Goal: Transaction & Acquisition: Book appointment/travel/reservation

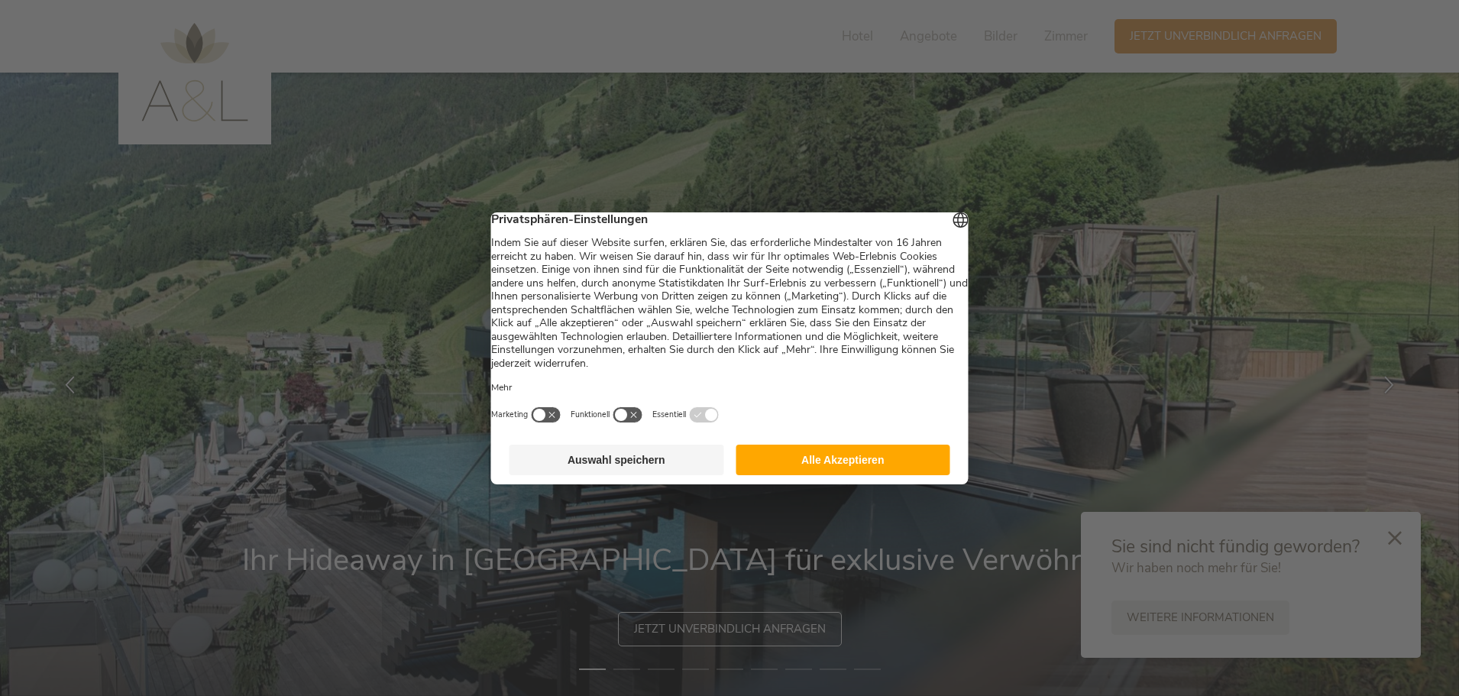
click at [817, 471] on button "Alle Akzeptieren" at bounding box center [842, 459] width 215 height 31
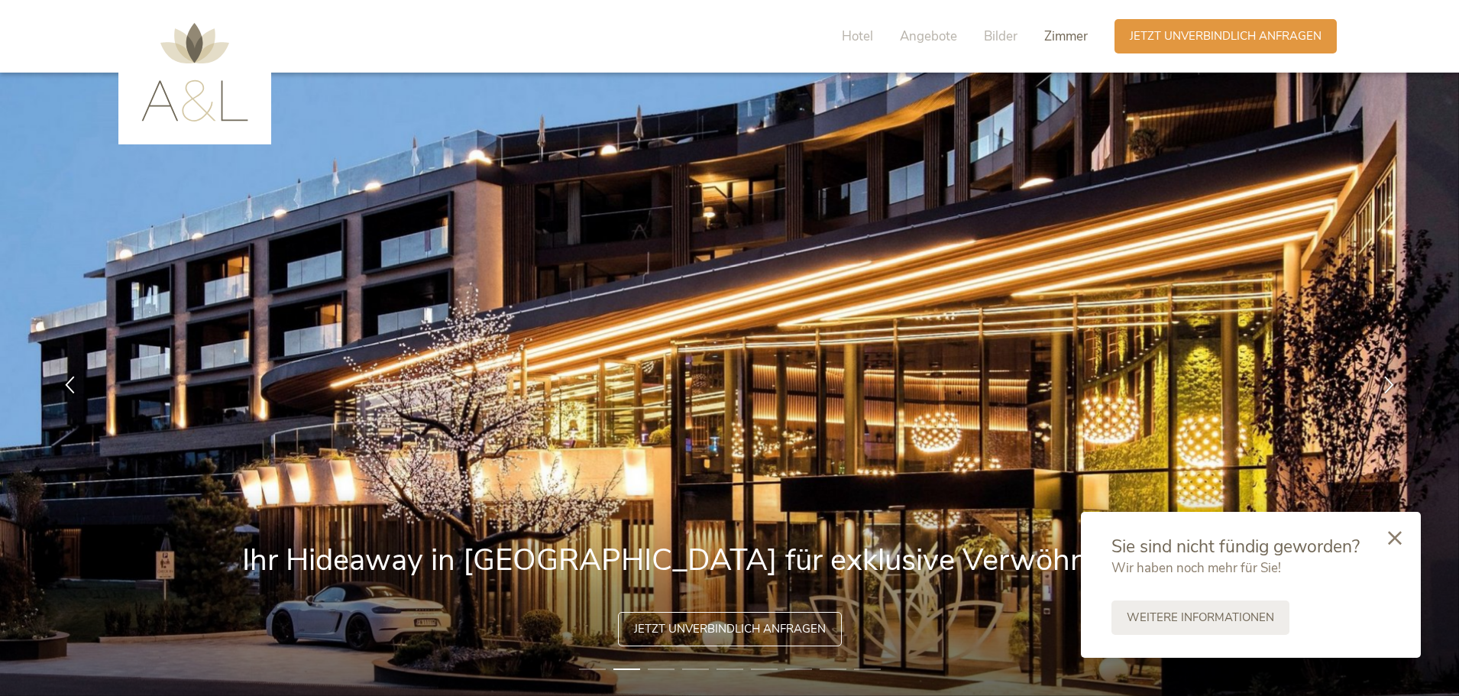
click at [1057, 31] on span "Zimmer" at bounding box center [1066, 36] width 44 height 18
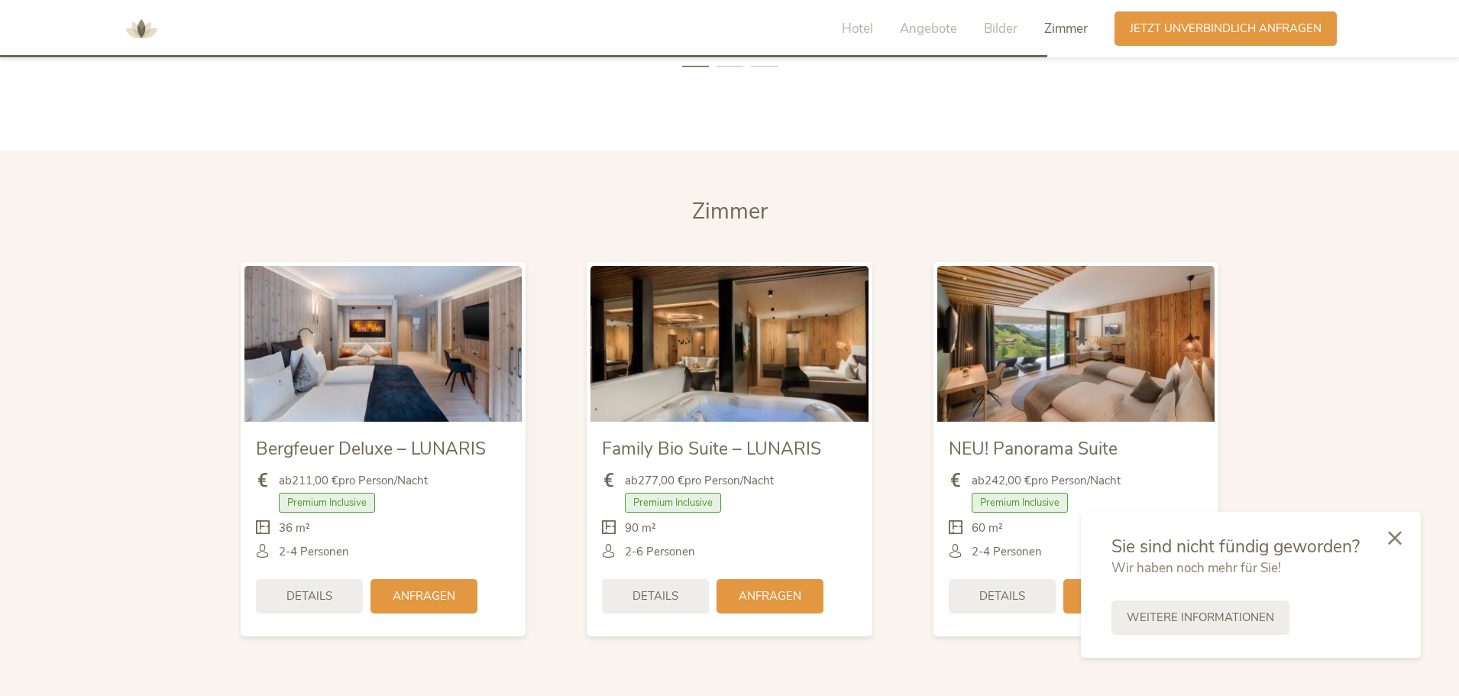
scroll to position [3599, 0]
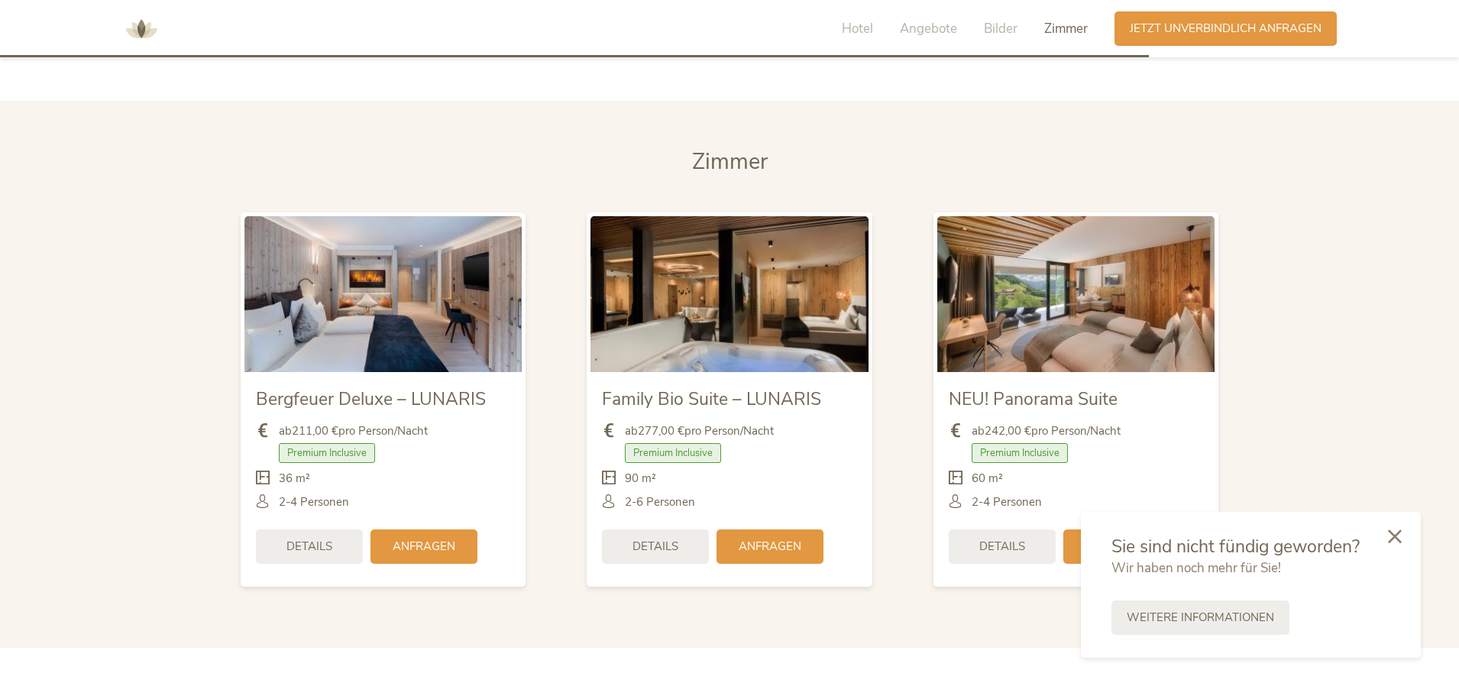
click at [1397, 538] on icon at bounding box center [1395, 536] width 14 height 14
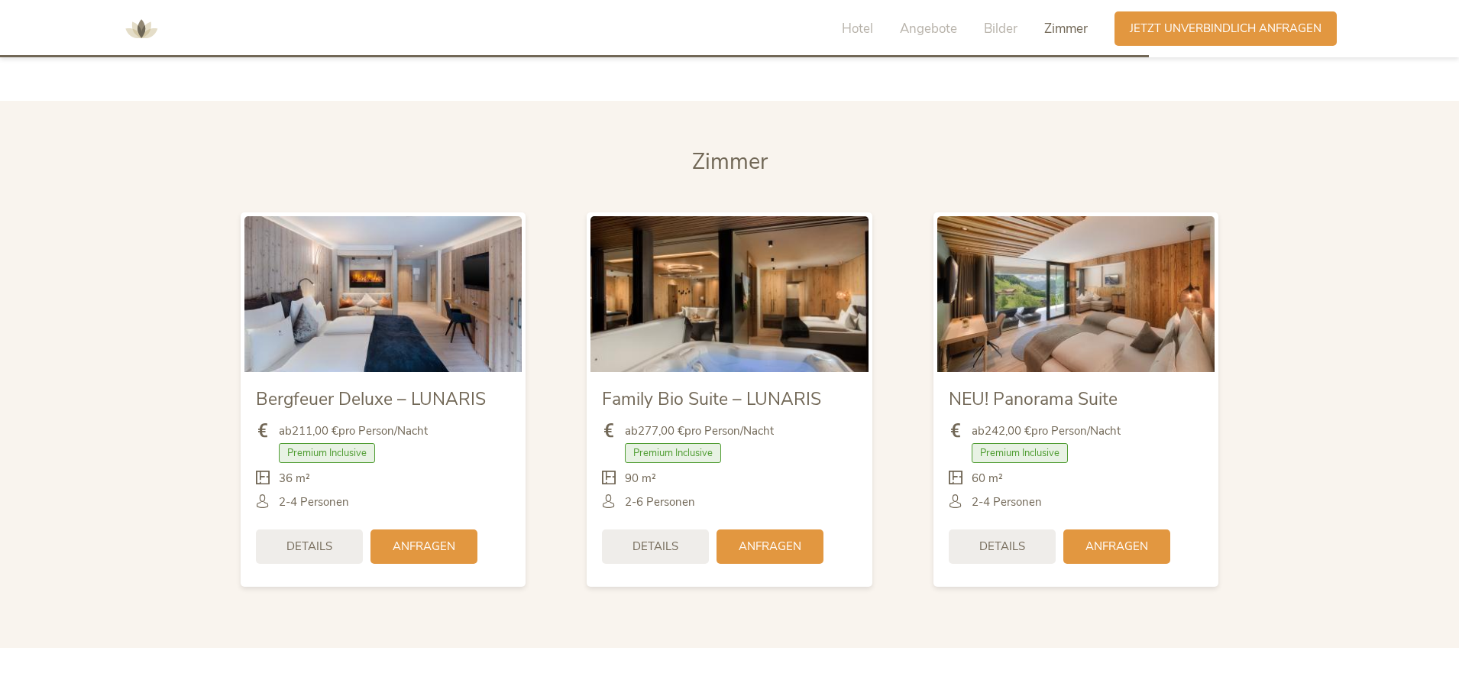
click at [1092, 277] on img at bounding box center [1075, 294] width 277 height 156
click at [1034, 528] on div "Details" at bounding box center [1001, 545] width 107 height 34
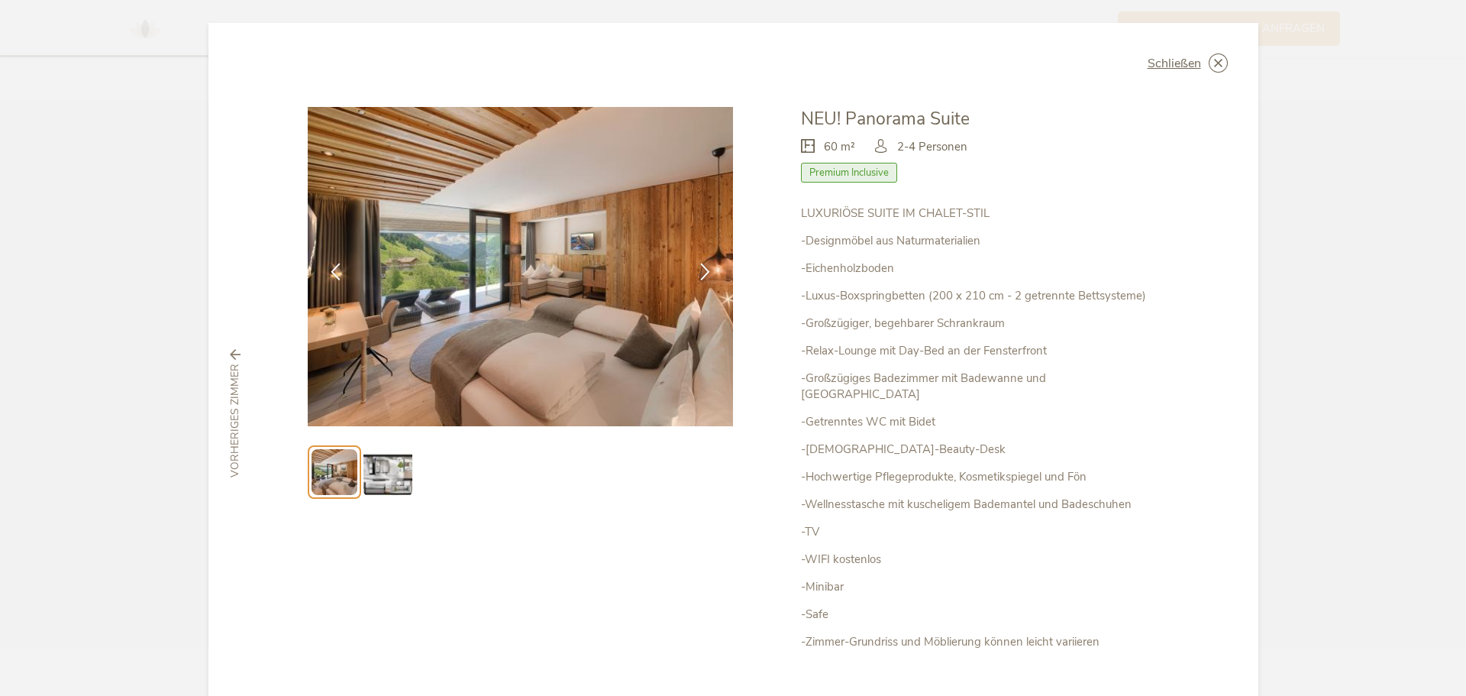
click at [376, 476] on img at bounding box center [387, 471] width 49 height 49
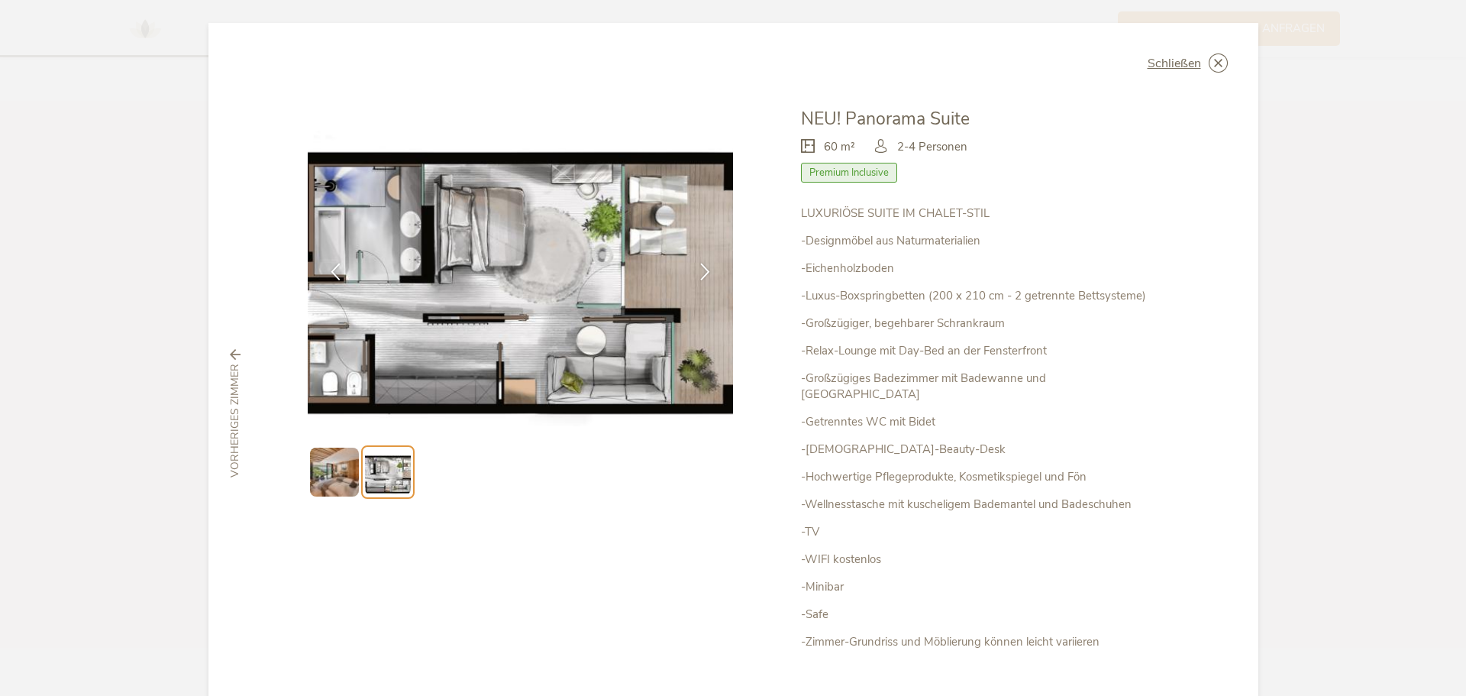
click at [318, 477] on img at bounding box center [334, 471] width 49 height 49
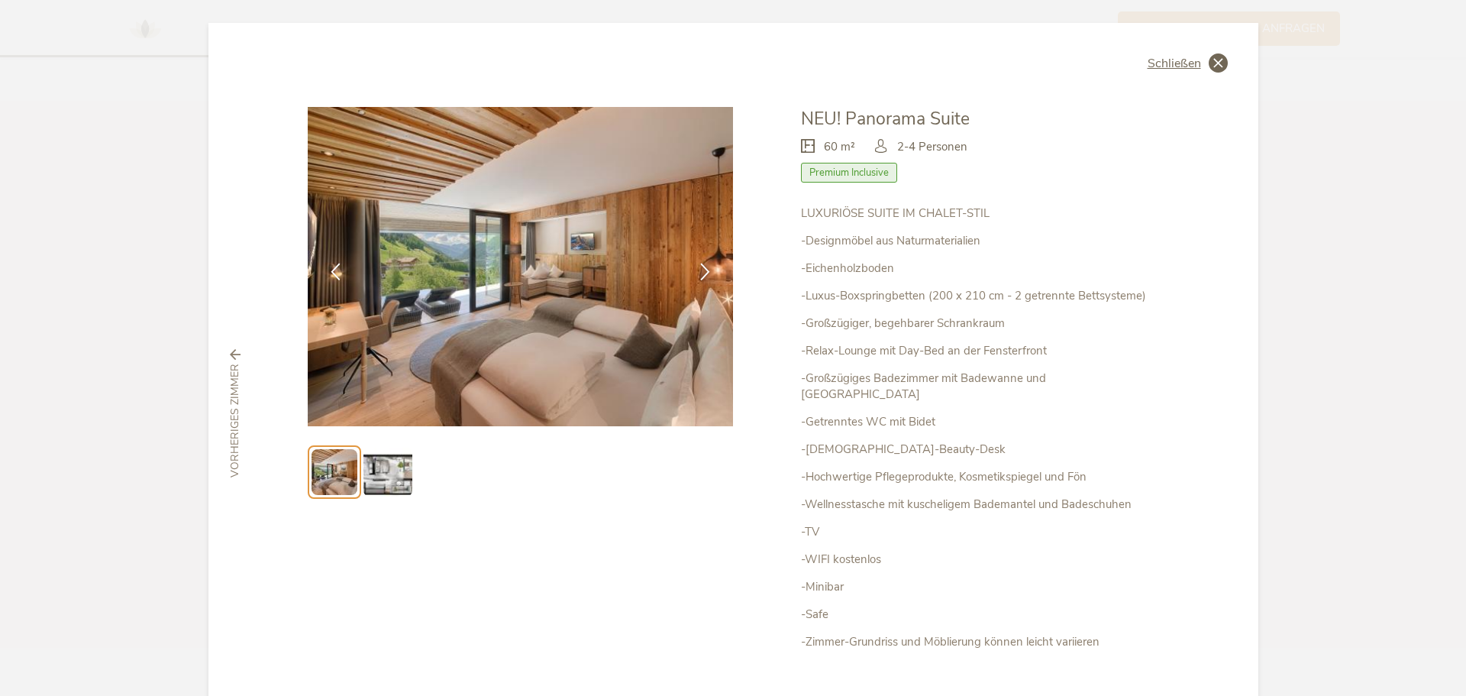
click at [1179, 60] on span "Schließen" at bounding box center [1174, 63] width 53 height 12
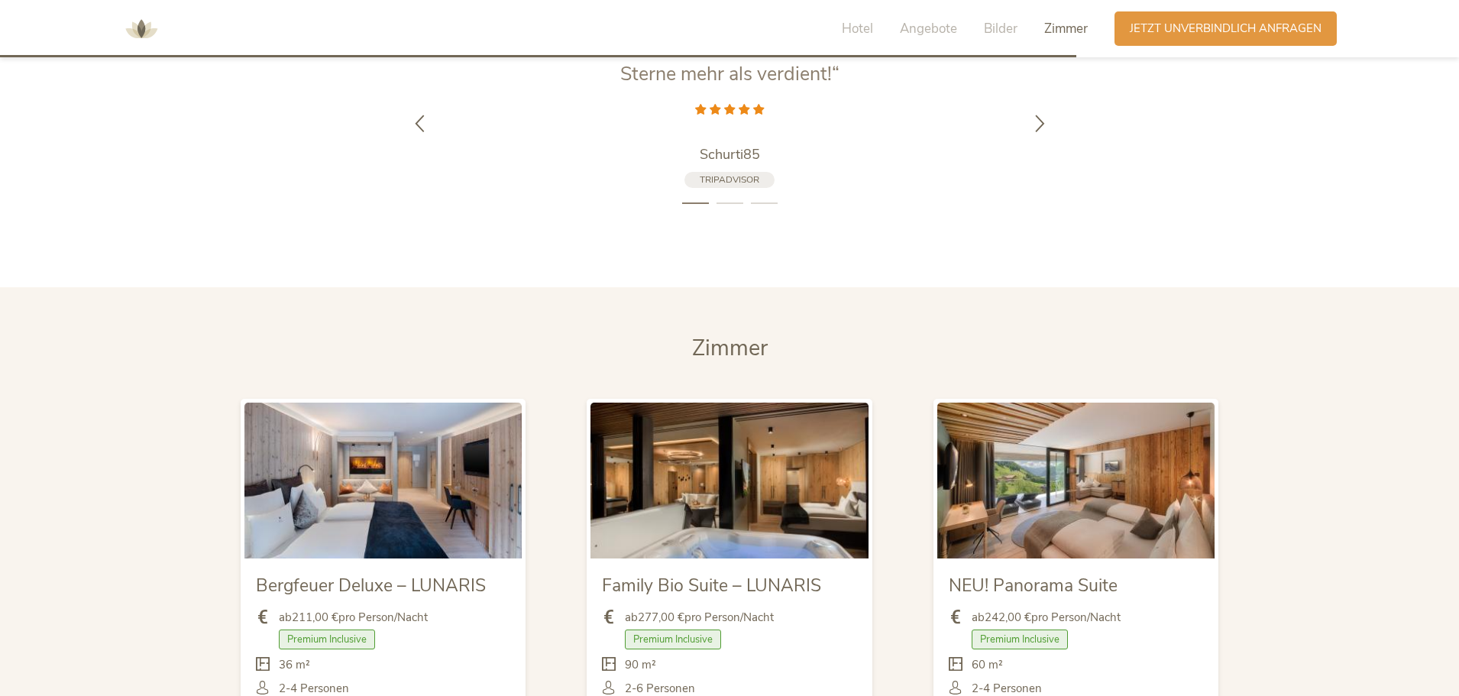
scroll to position [3370, 0]
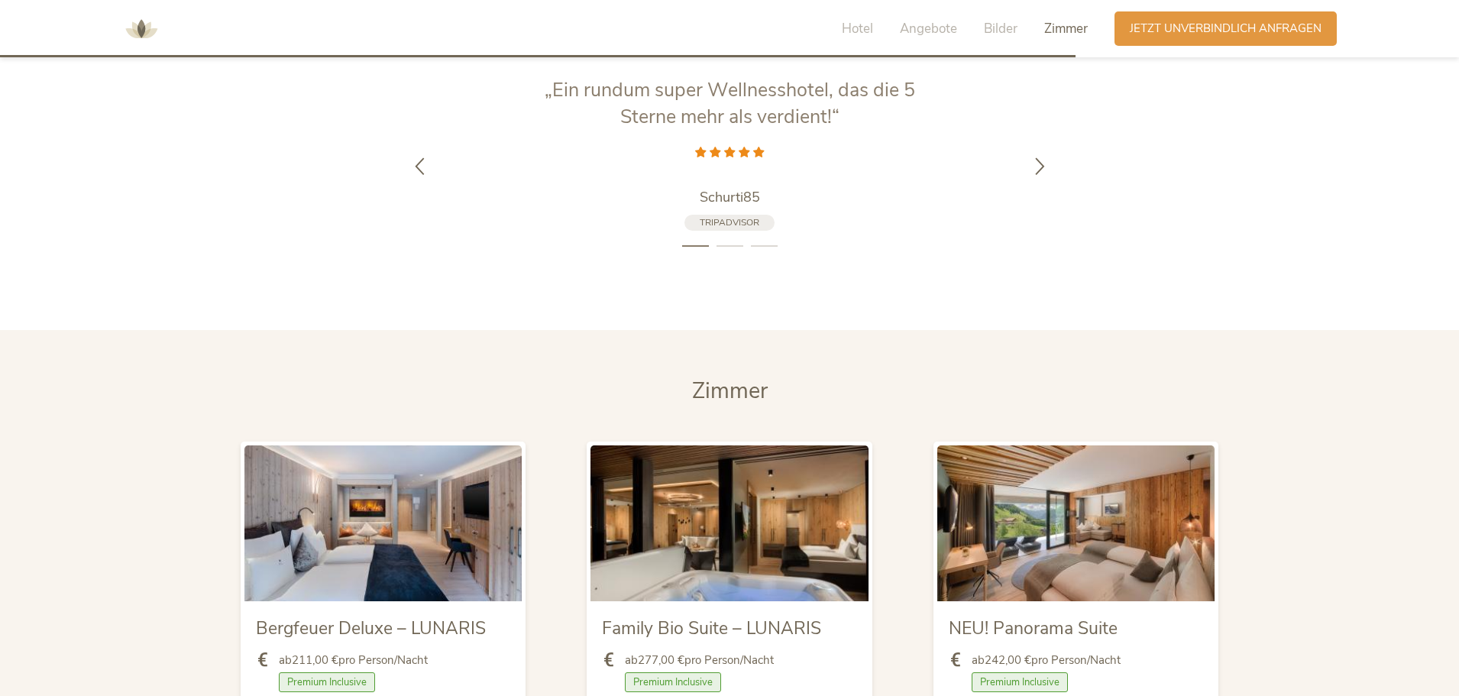
click at [786, 347] on section "[PERSON_NAME] Bergfeuer Deluxe – LUNARIS ab 211,00 € pro Person/Nacht Premium I…" at bounding box center [729, 603] width 1459 height 547
click at [759, 376] on span "Zimmer" at bounding box center [730, 391] width 76 height 30
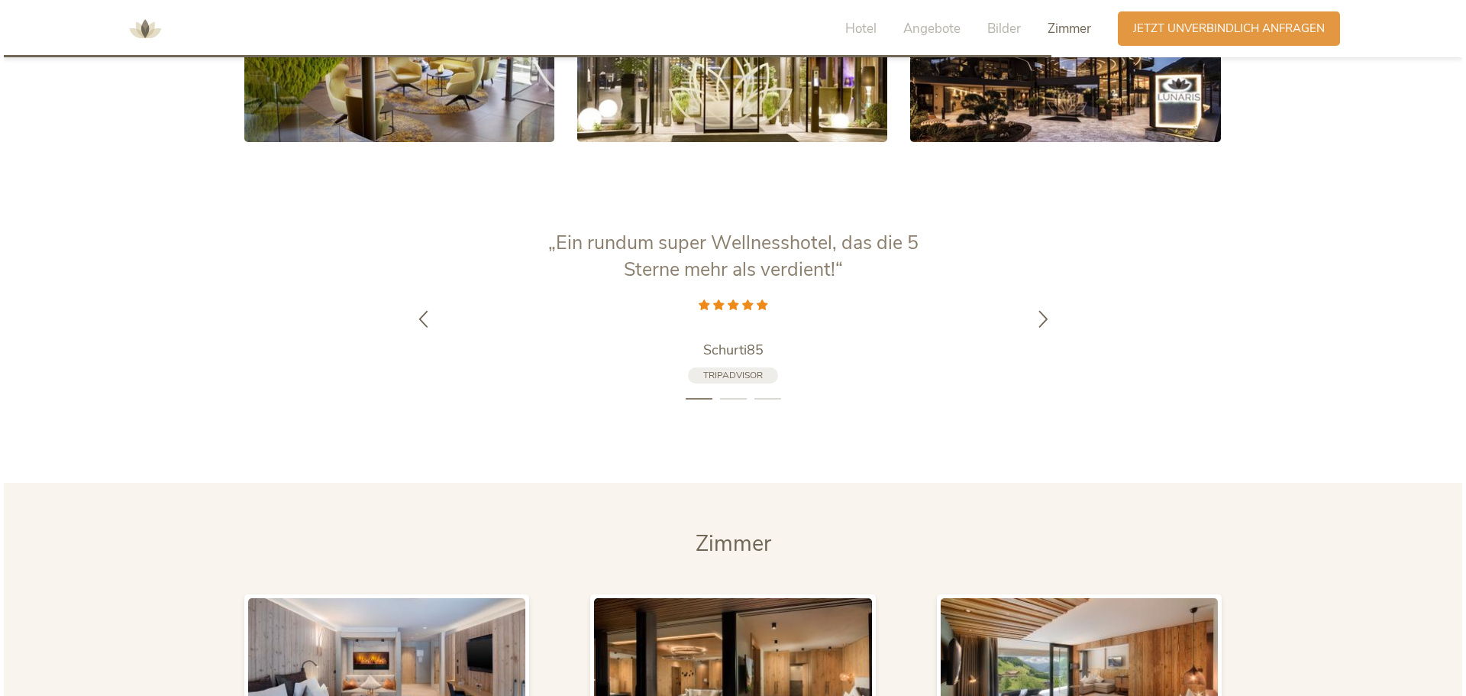
scroll to position [3523, 0]
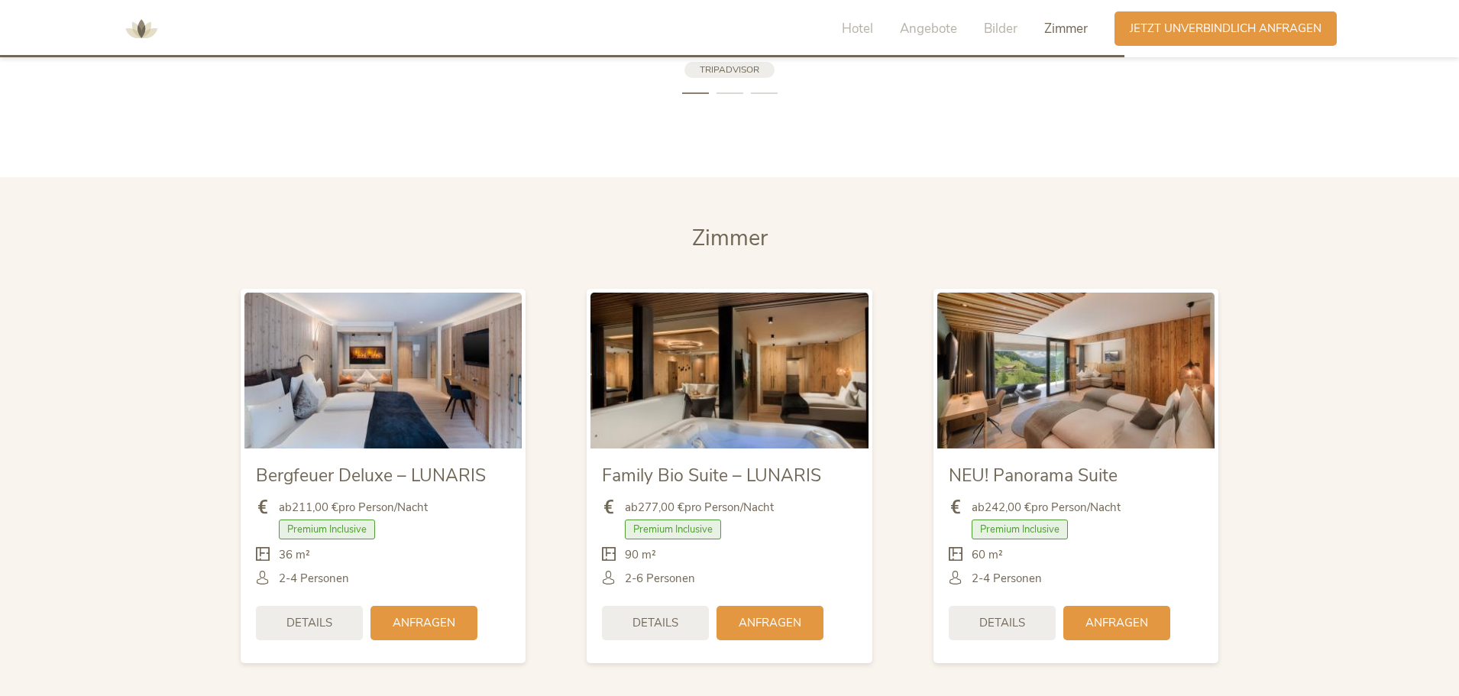
click at [1019, 619] on div "Details Anfragen" at bounding box center [1075, 623] width 254 height 50
click at [1018, 612] on div "Details" at bounding box center [1001, 621] width 107 height 34
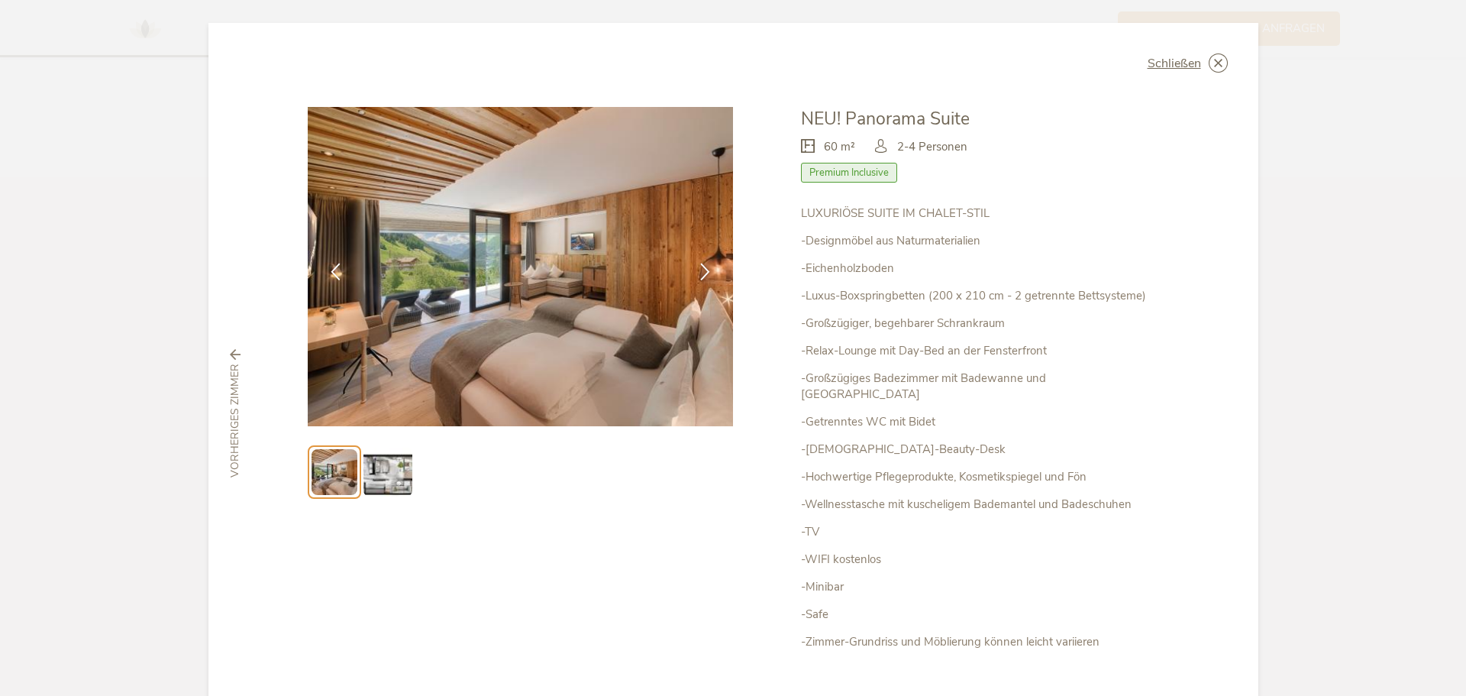
click at [387, 469] on img at bounding box center [387, 471] width 49 height 49
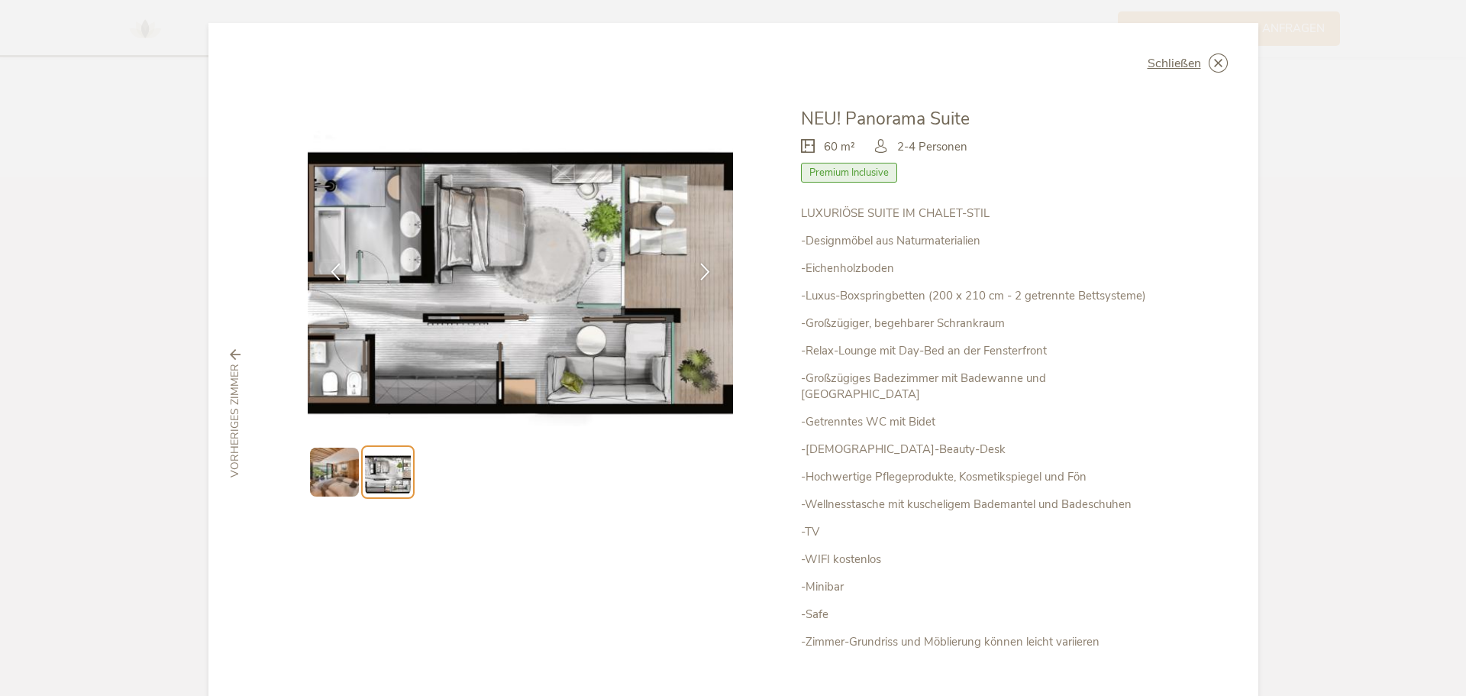
click at [327, 467] on img at bounding box center [334, 471] width 49 height 49
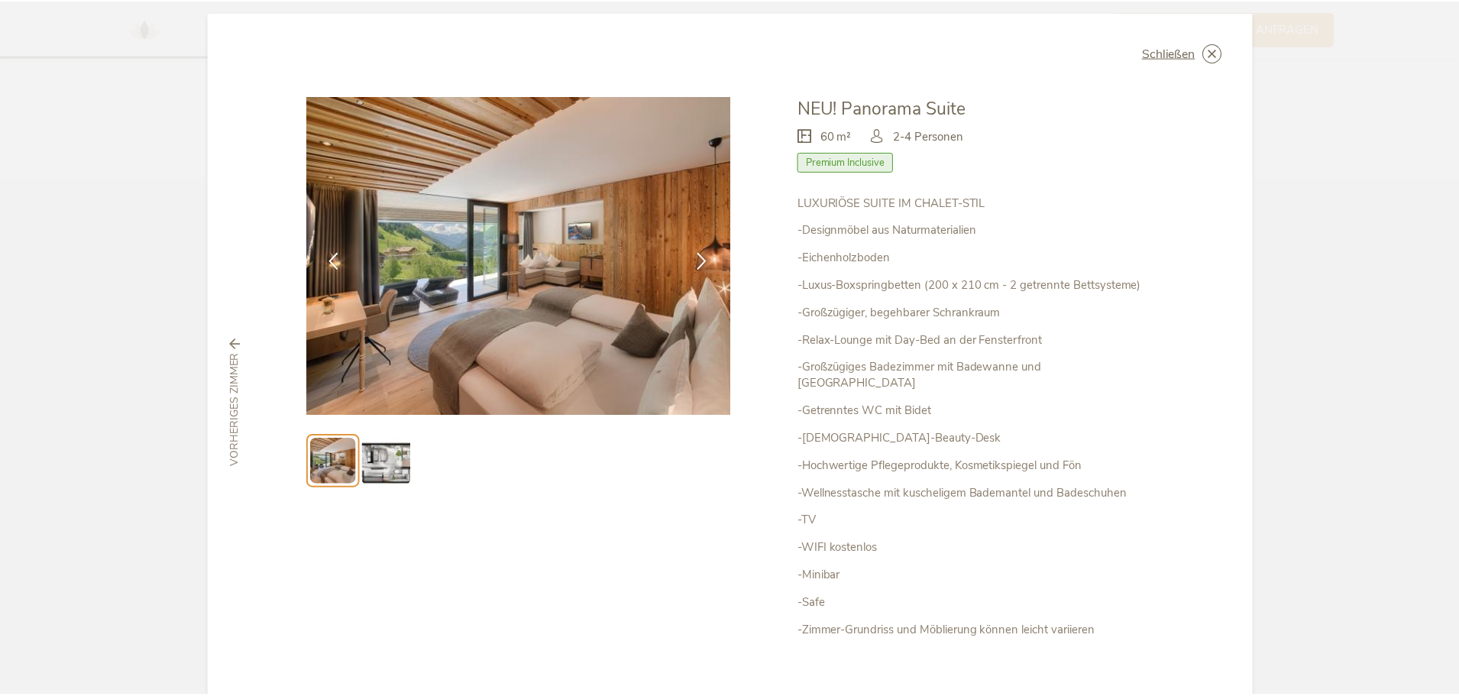
scroll to position [0, 0]
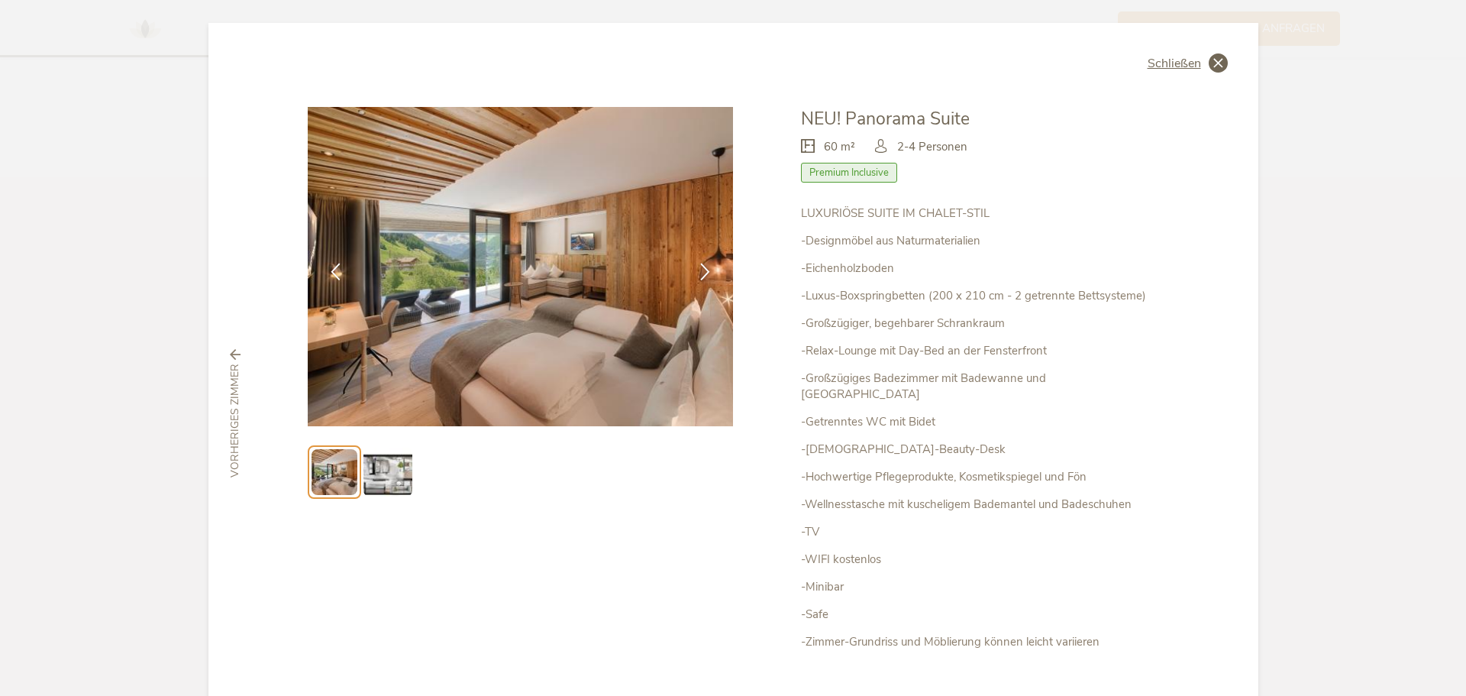
click at [1218, 56] on icon at bounding box center [1218, 62] width 19 height 19
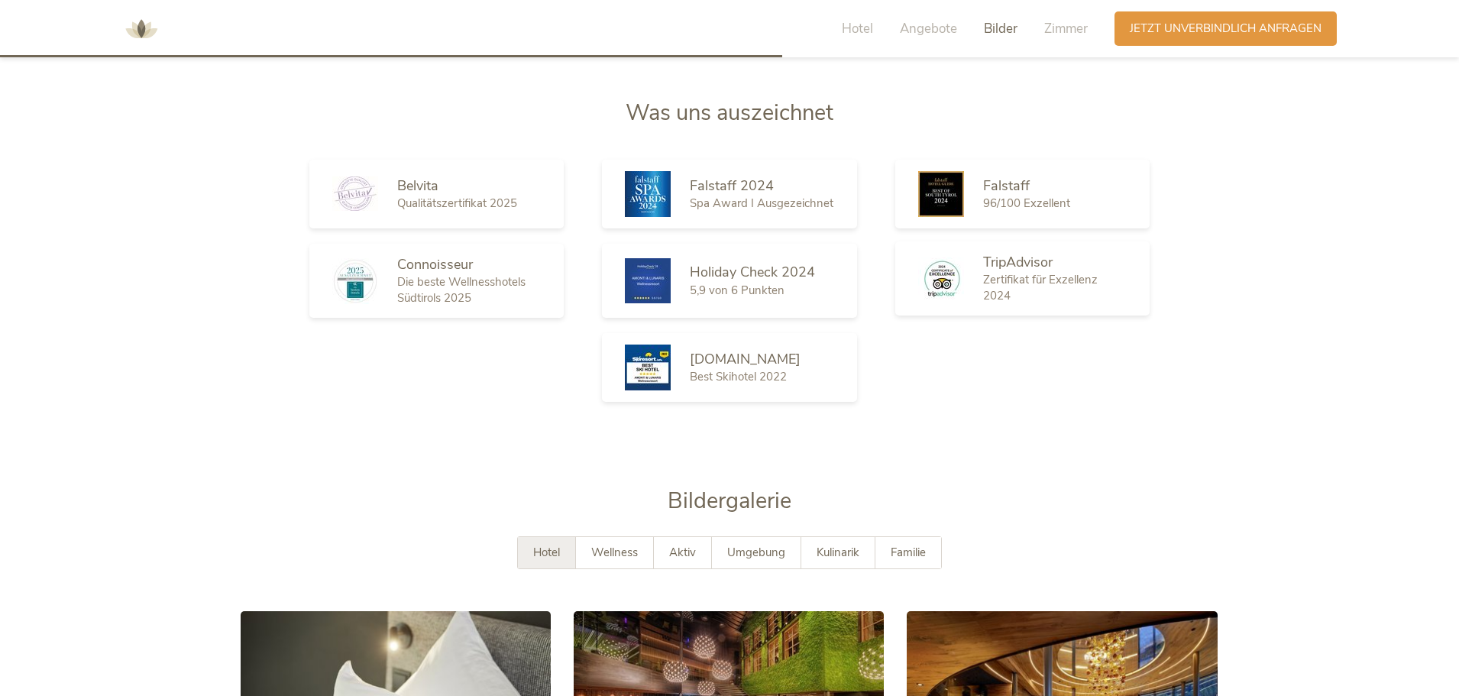
scroll to position [2759, 0]
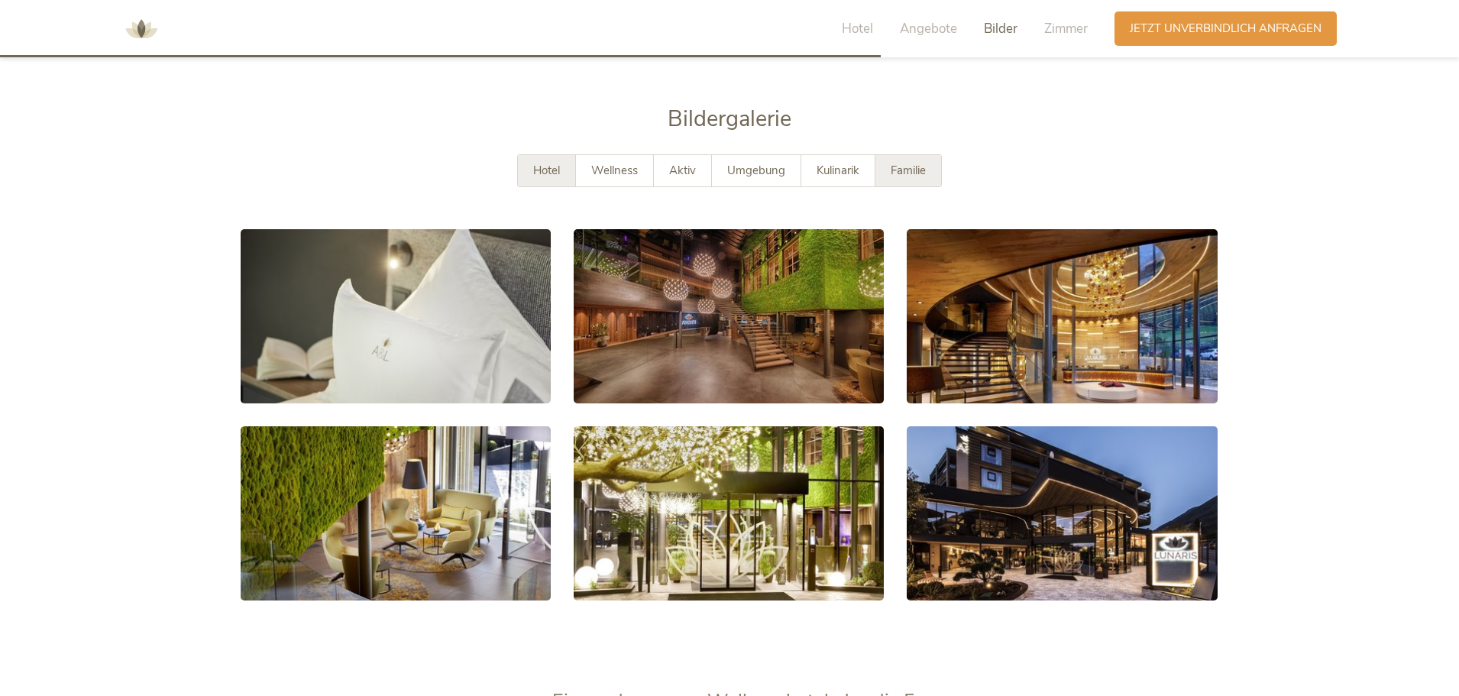
click at [901, 155] on div "Familie" at bounding box center [908, 170] width 66 height 31
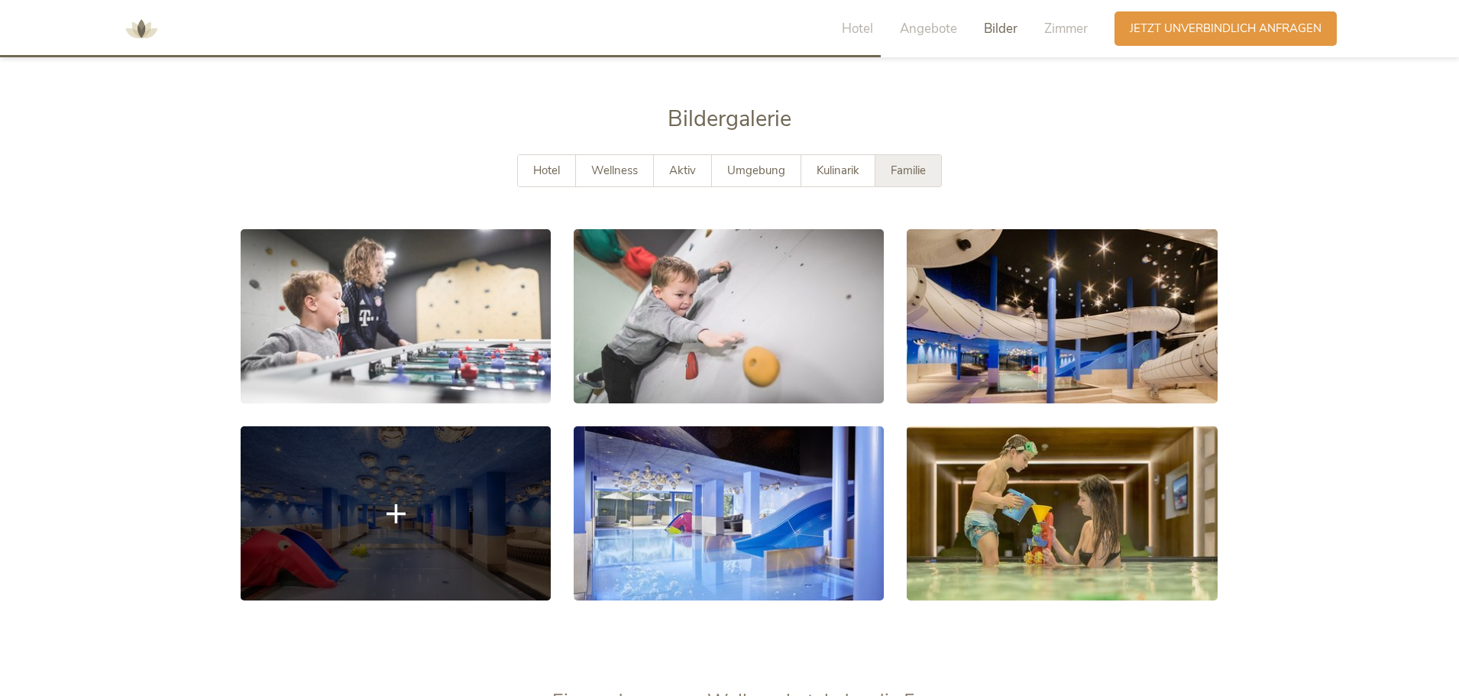
click at [325, 531] on link at bounding box center [396, 513] width 310 height 174
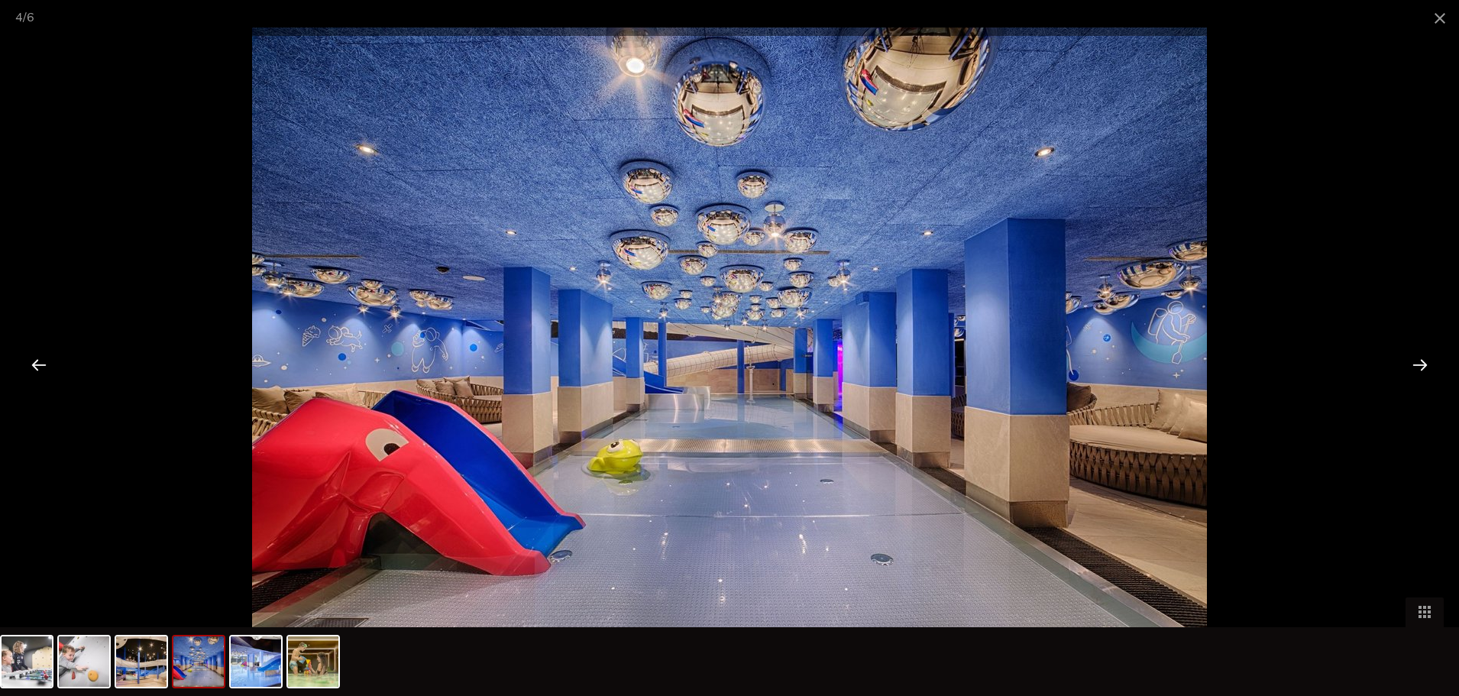
click at [1418, 363] on div at bounding box center [1419, 364] width 47 height 47
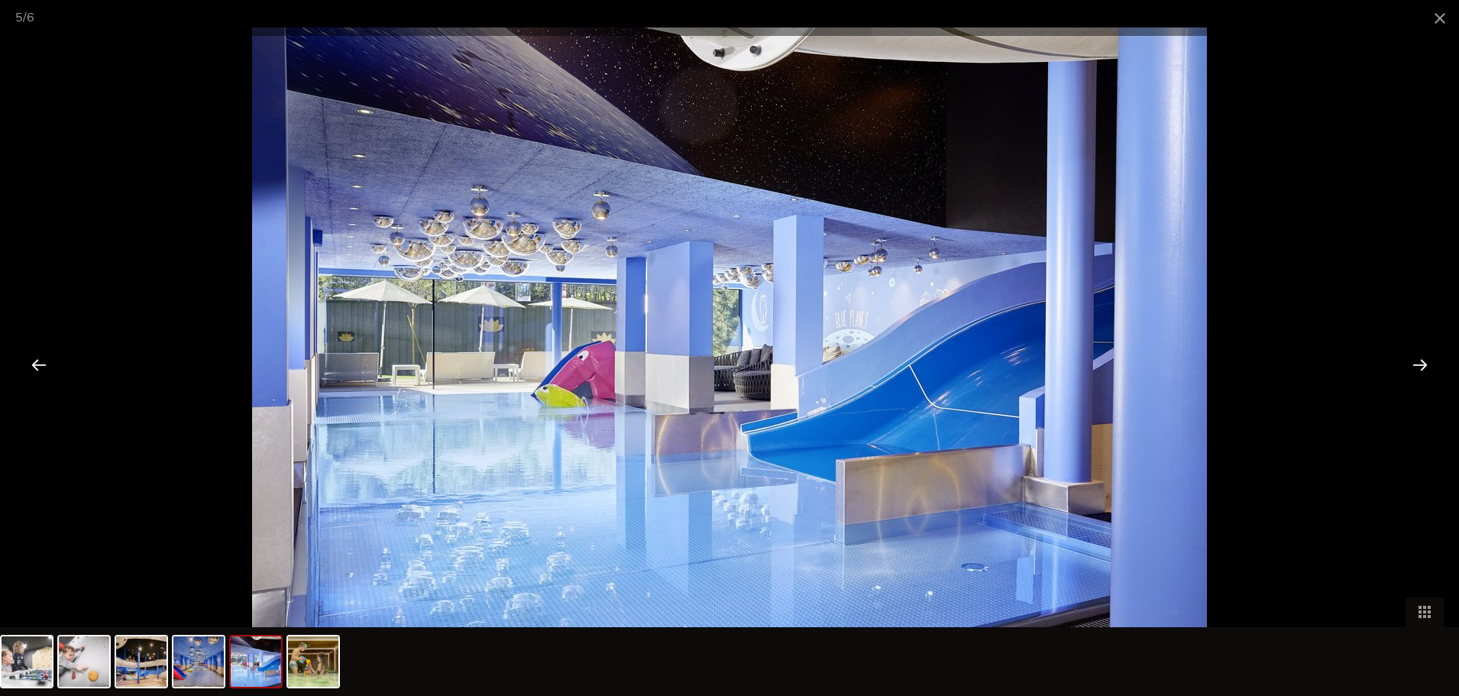
click at [1418, 363] on div at bounding box center [1419, 364] width 47 height 47
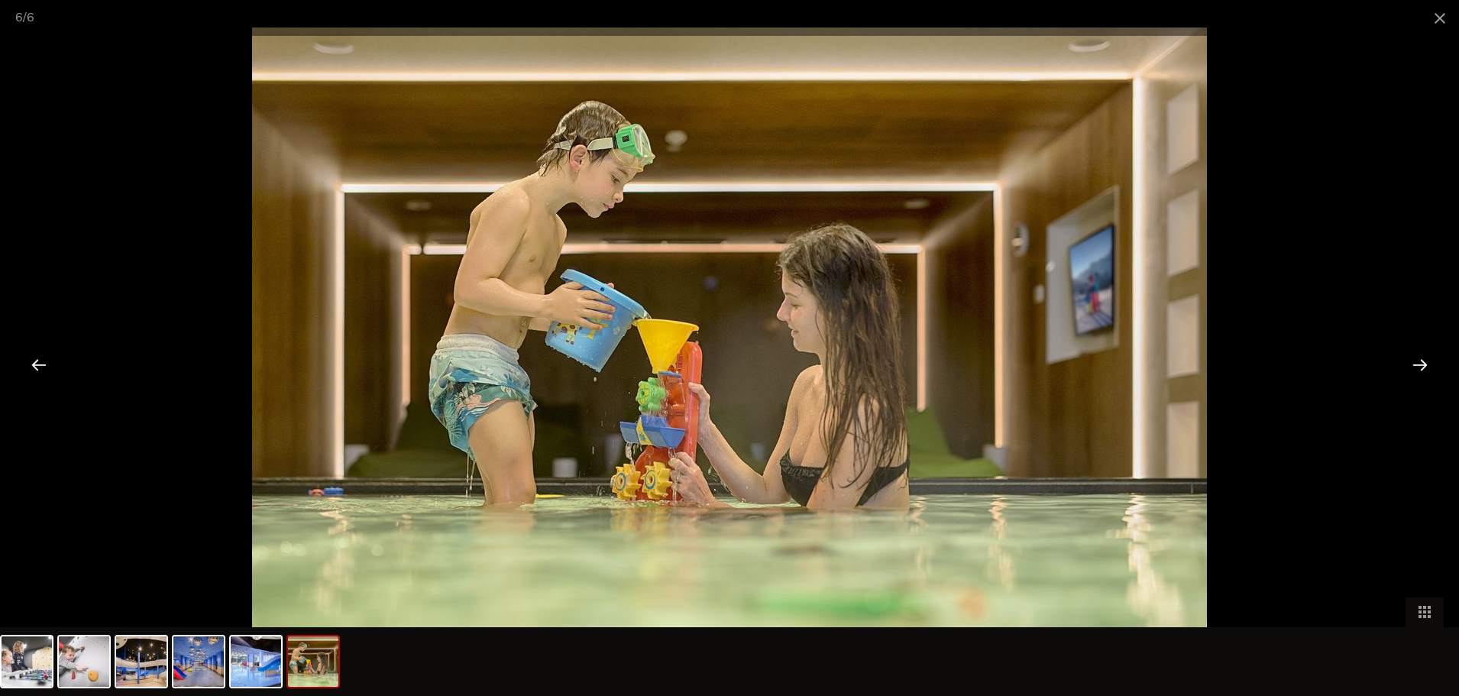
click at [1418, 363] on div at bounding box center [1419, 364] width 47 height 47
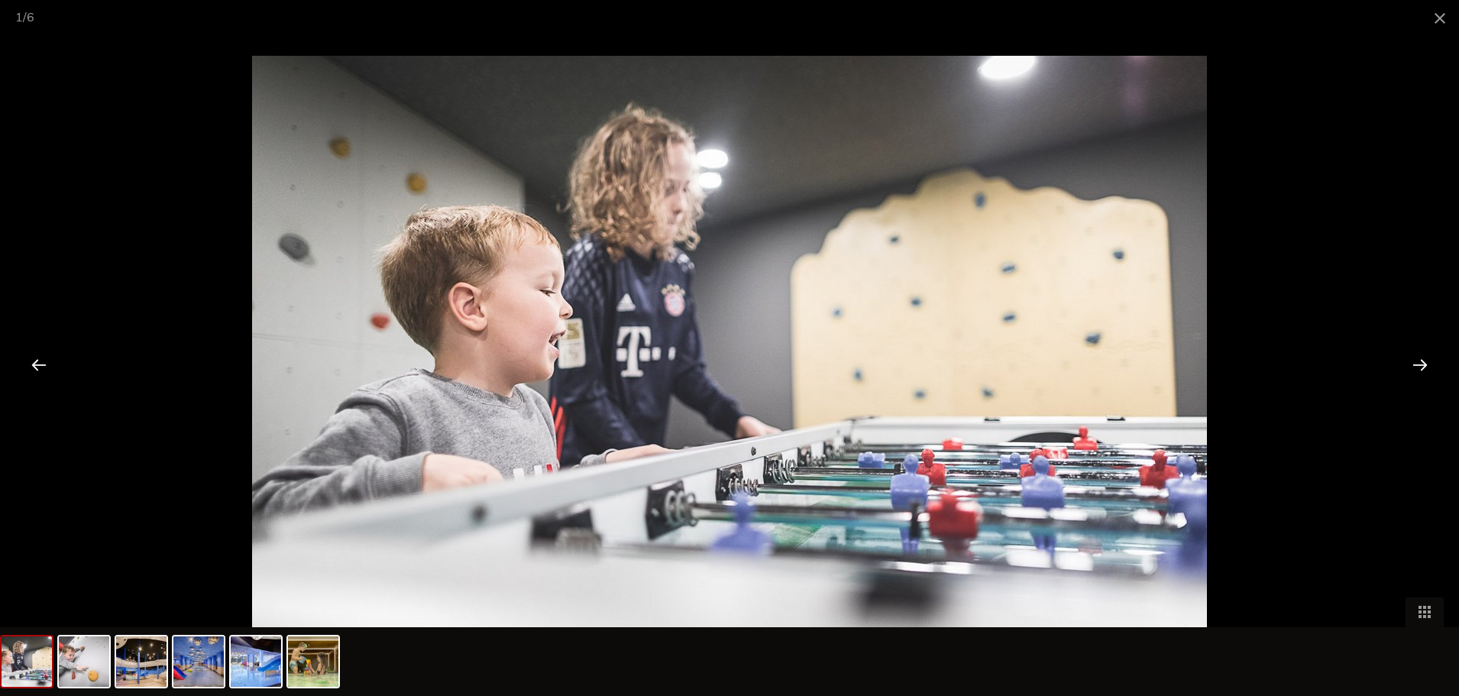
click at [1418, 363] on div at bounding box center [1419, 364] width 47 height 47
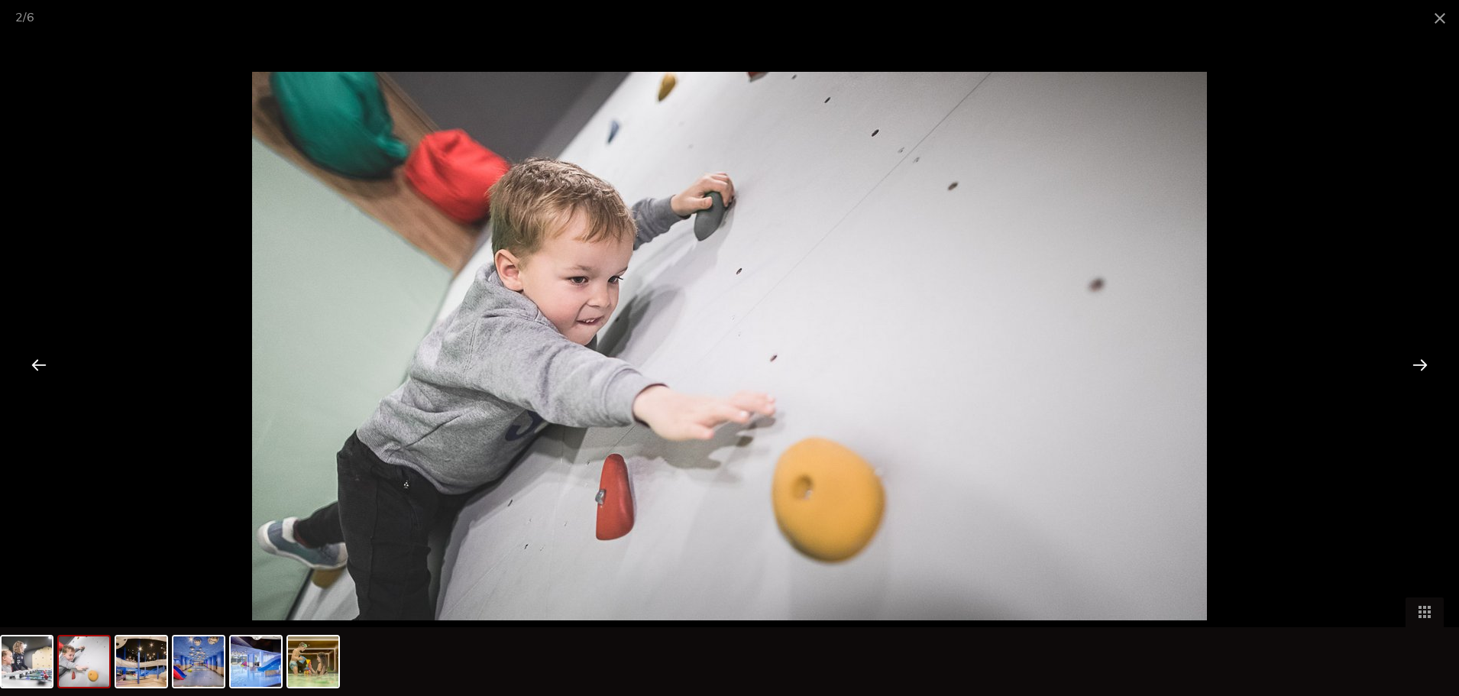
click at [1418, 363] on div at bounding box center [1419, 364] width 47 height 47
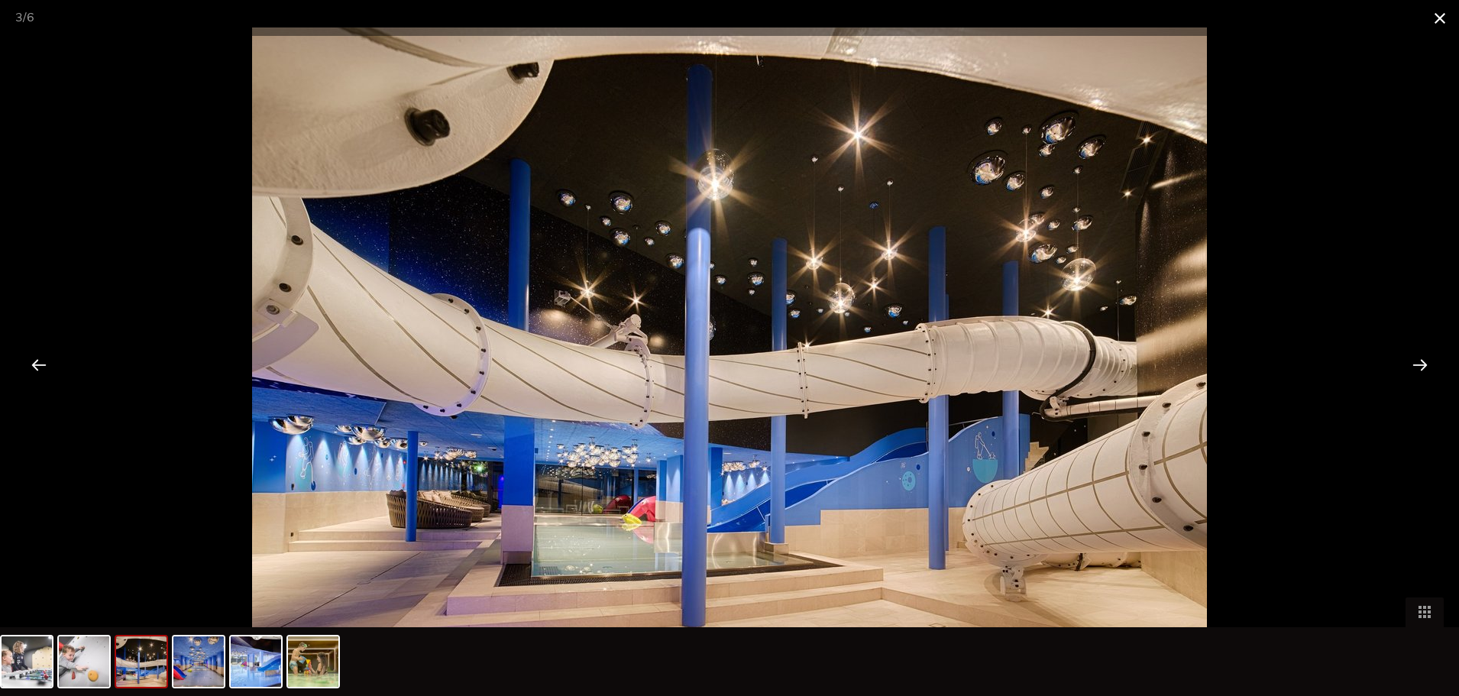
click at [1437, 17] on span at bounding box center [1439, 18] width 38 height 36
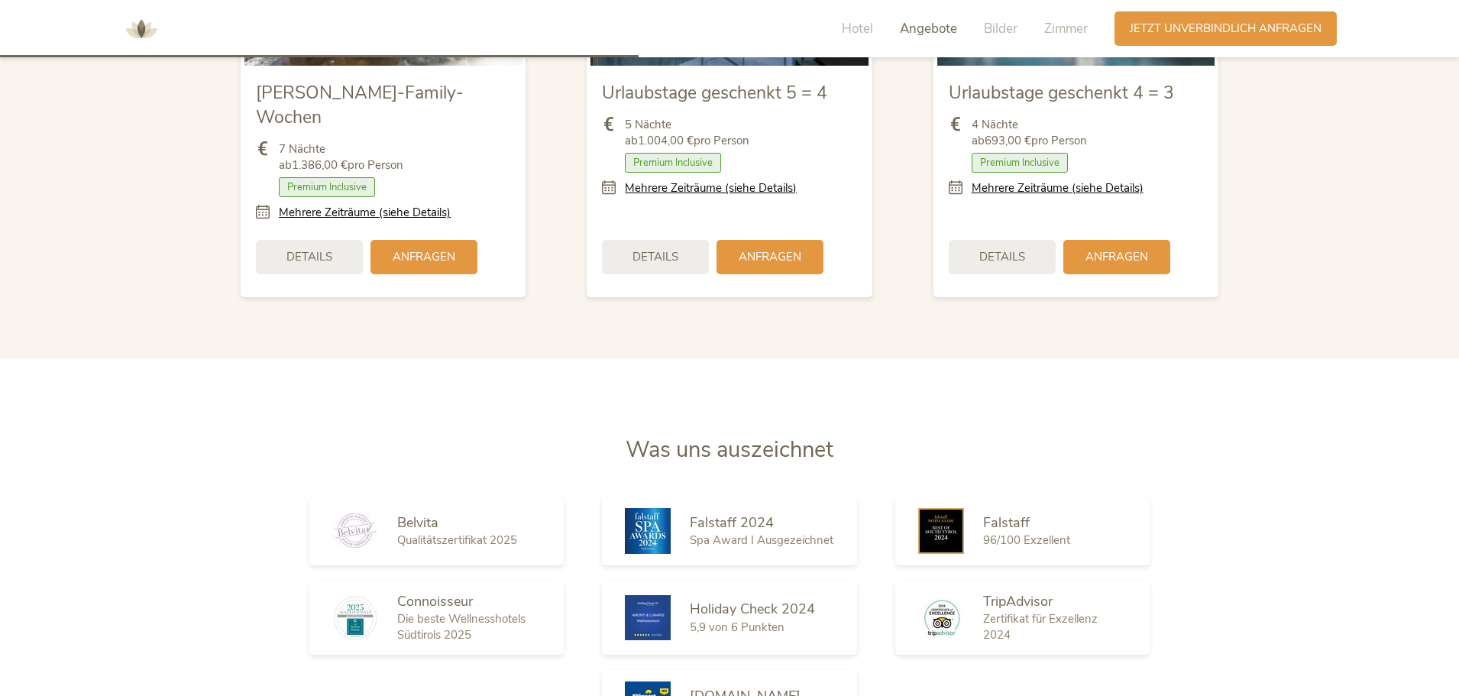
scroll to position [1995, 0]
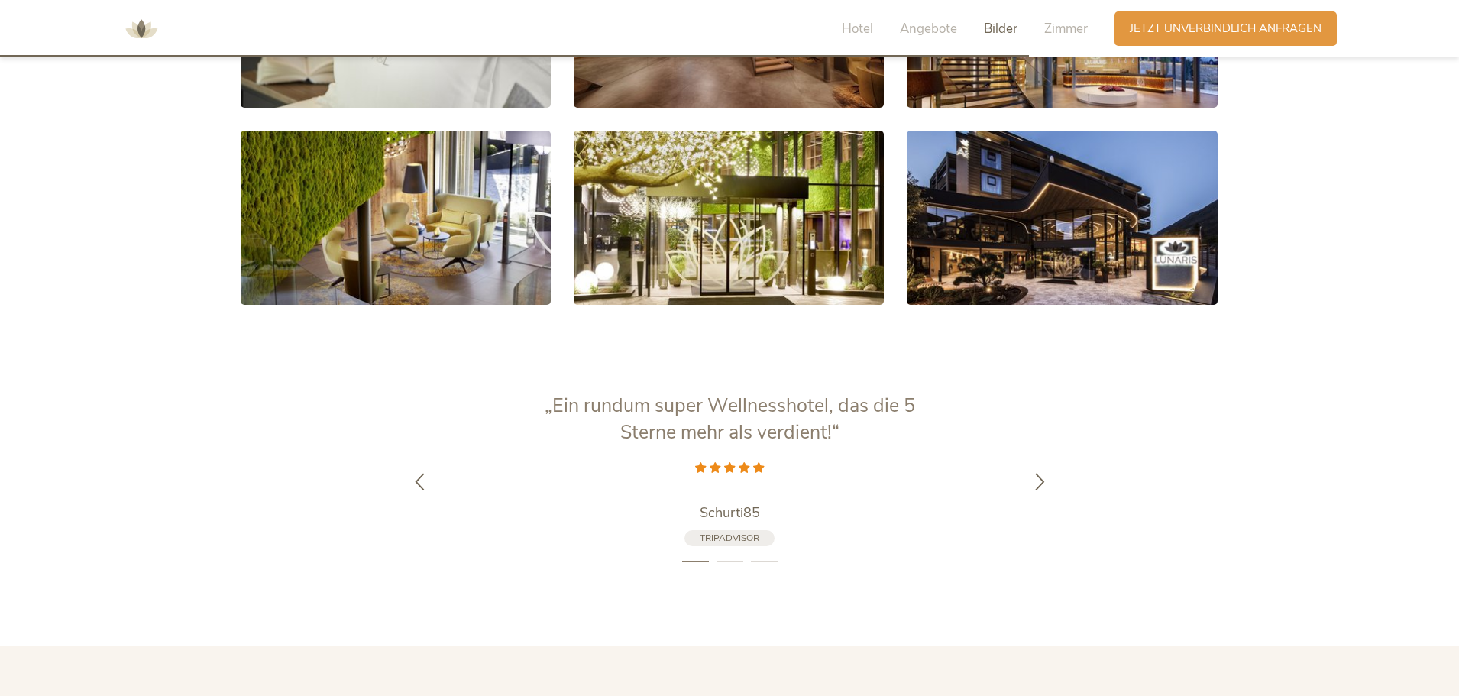
scroll to position [3513, 0]
